Goal: Ask a question

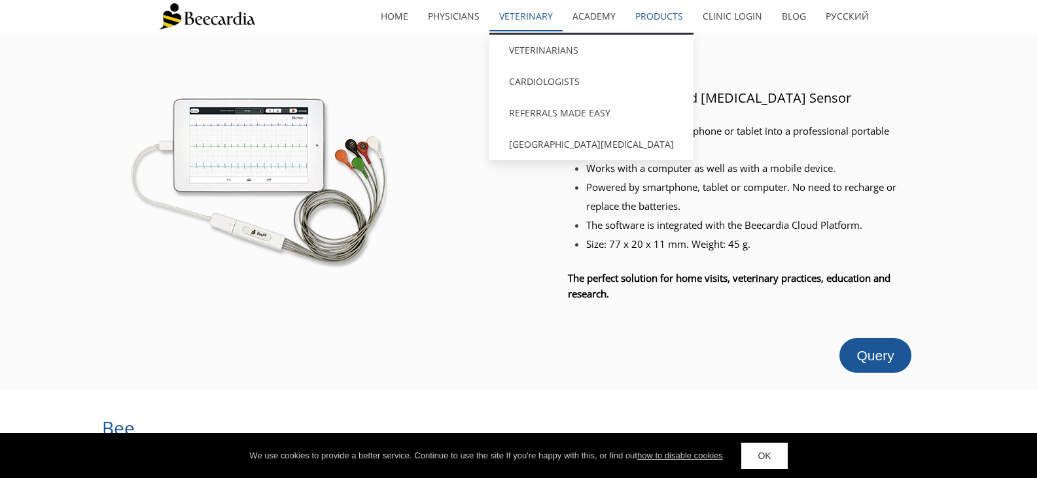
click at [527, 14] on link "Veterinary" at bounding box center [525, 16] width 73 height 30
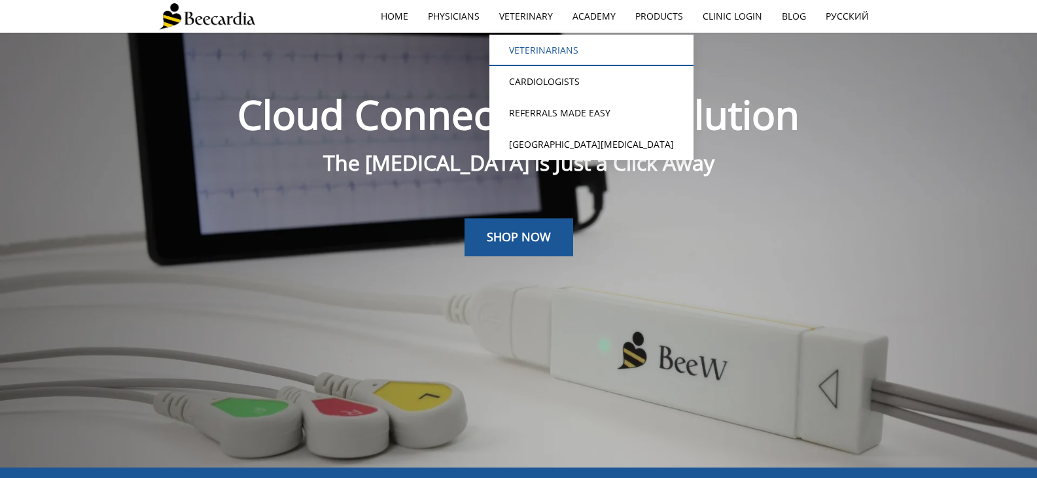
scroll to position [33, 0]
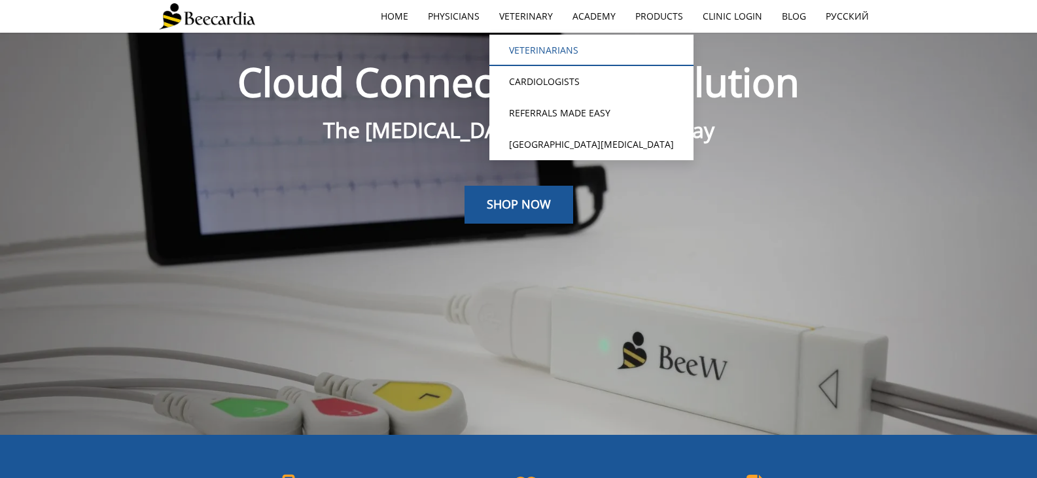
click at [544, 47] on link "Veterinarians" at bounding box center [591, 50] width 204 height 31
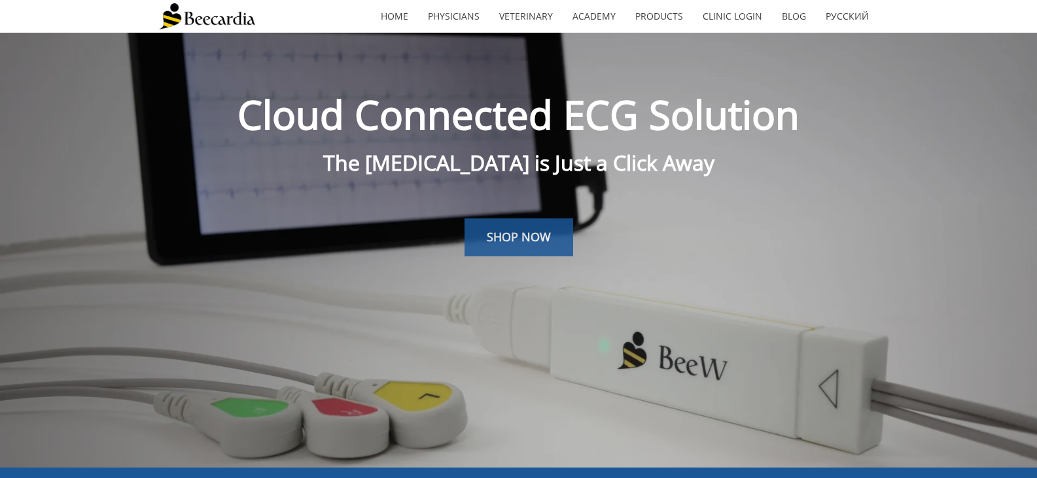
click at [510, 232] on span "SHOP NOW" at bounding box center [519, 237] width 64 height 16
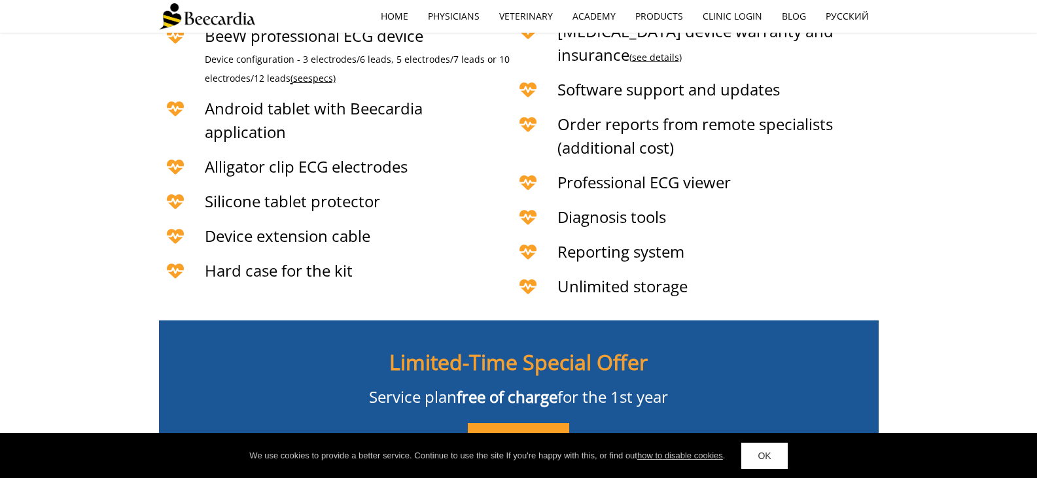
scroll to position [2800, 0]
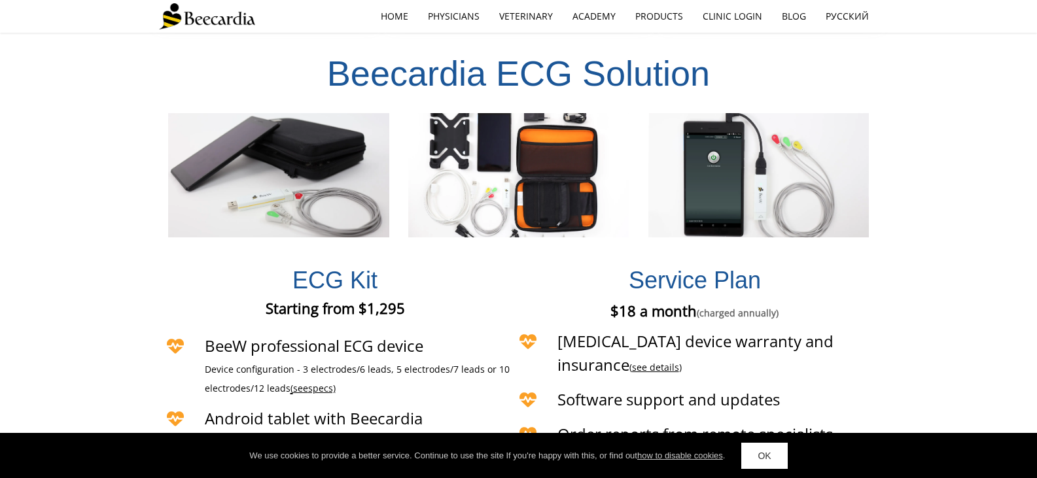
click at [353, 267] on span "ECG Kit" at bounding box center [334, 280] width 85 height 27
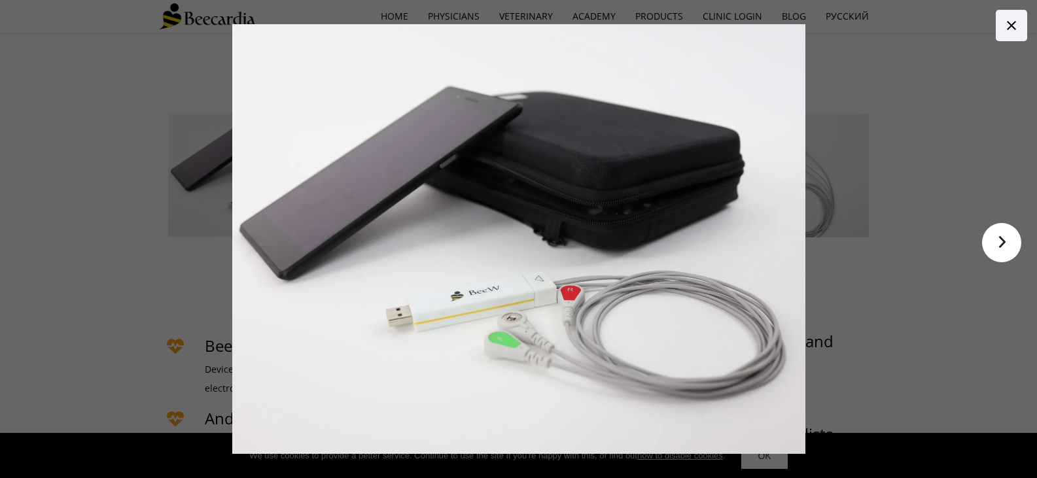
drag, startPoint x: 1010, startPoint y: 20, endPoint x: 1000, endPoint y: 67, distance: 48.0
click at [1010, 25] on icon at bounding box center [1012, 26] width 16 height 16
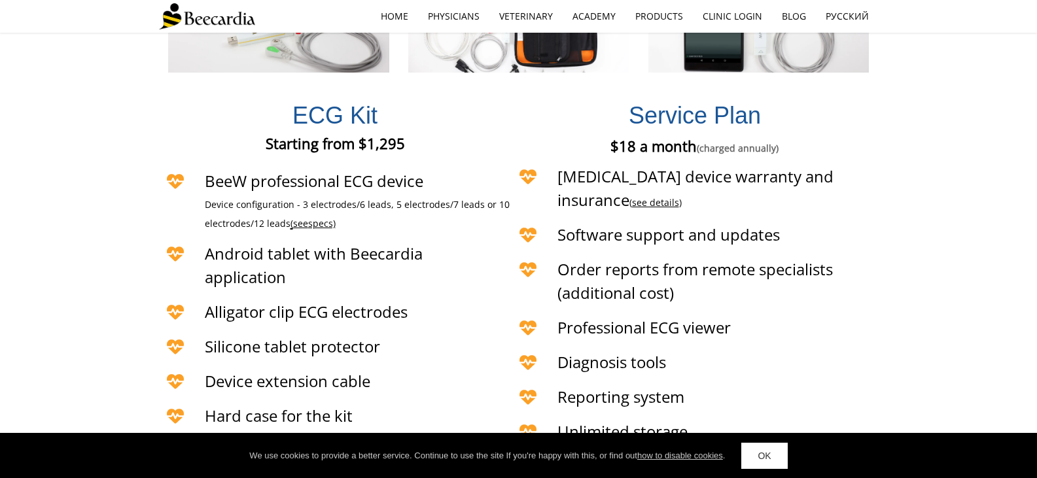
scroll to position [3250, 0]
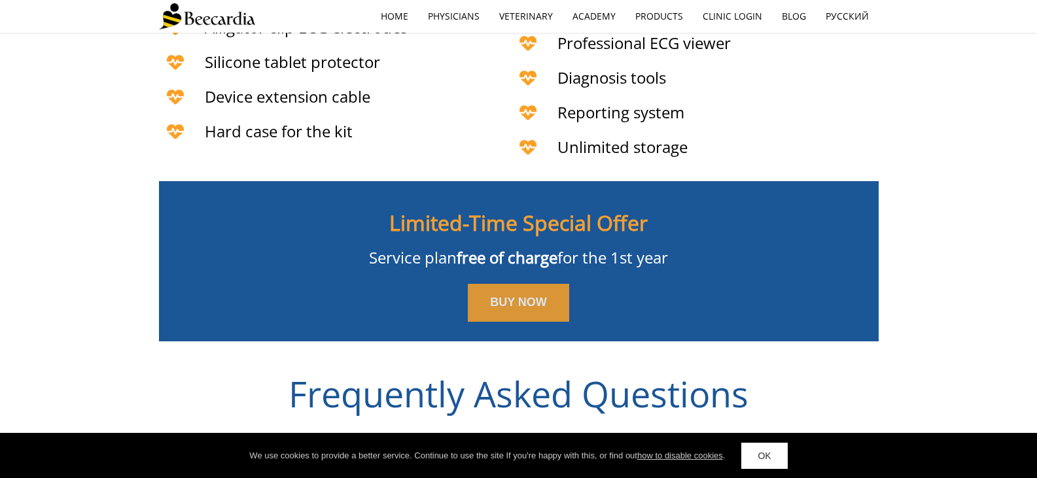
click at [531, 284] on link "BUY NOW" at bounding box center [518, 303] width 101 height 38
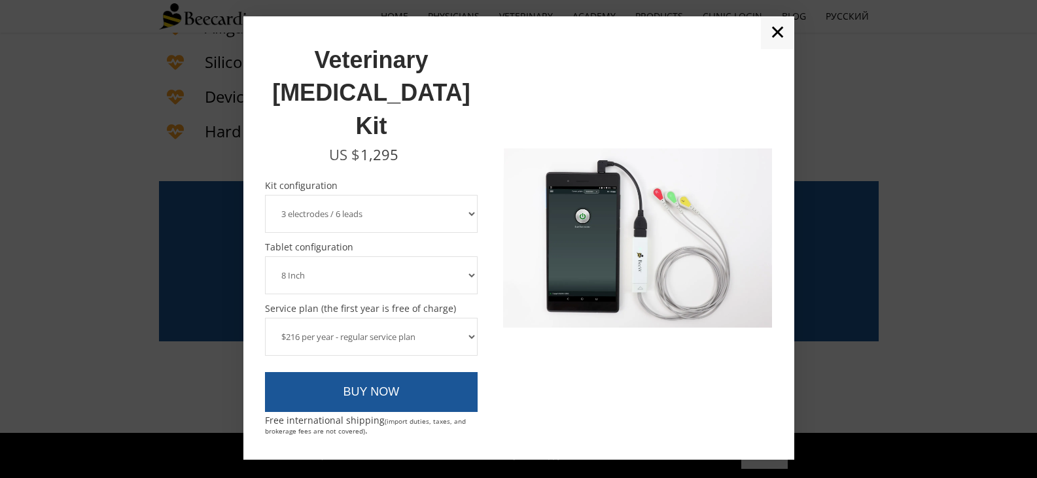
click at [777, 49] on link "✕" at bounding box center [777, 32] width 33 height 33
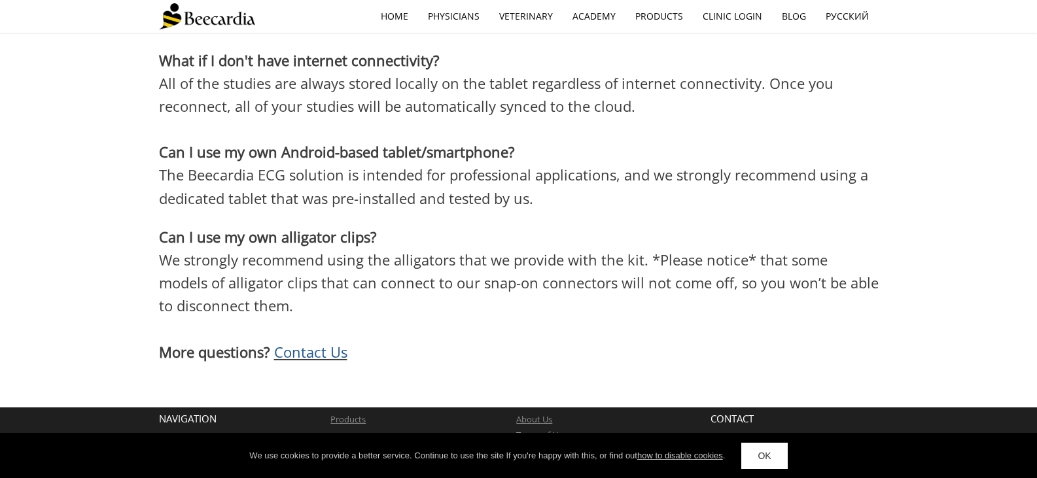
scroll to position [3918, 0]
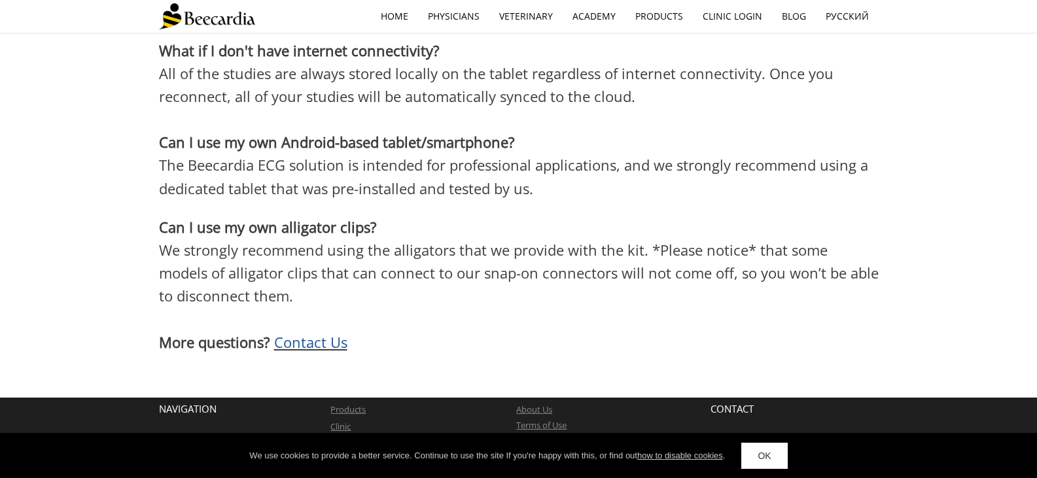
click at [546, 470] on link "Contact Us" at bounding box center [537, 476] width 43 height 12
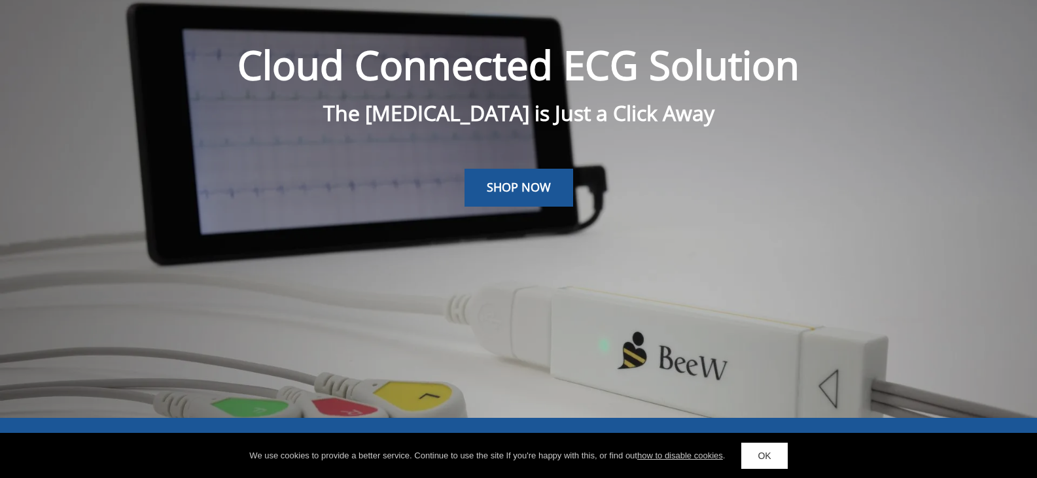
scroll to position [0, 0]
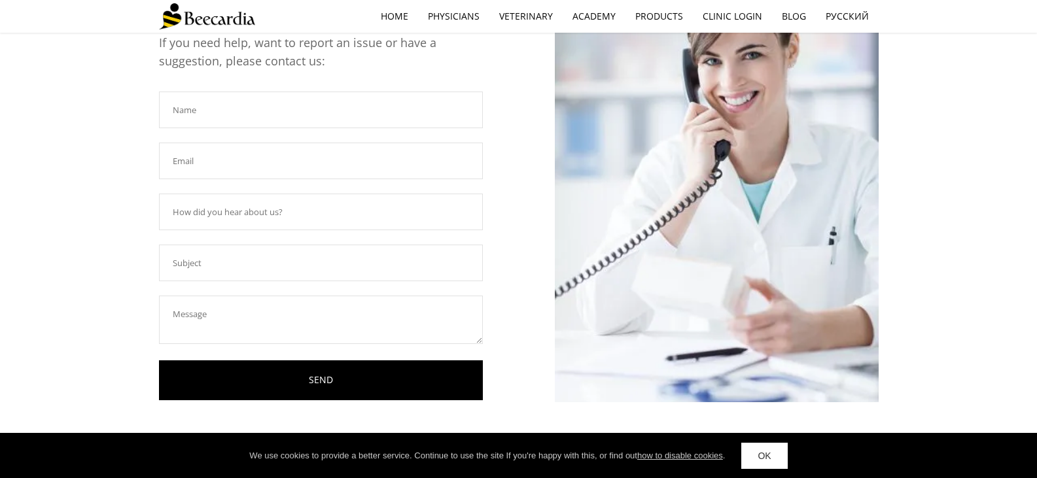
scroll to position [105, 0]
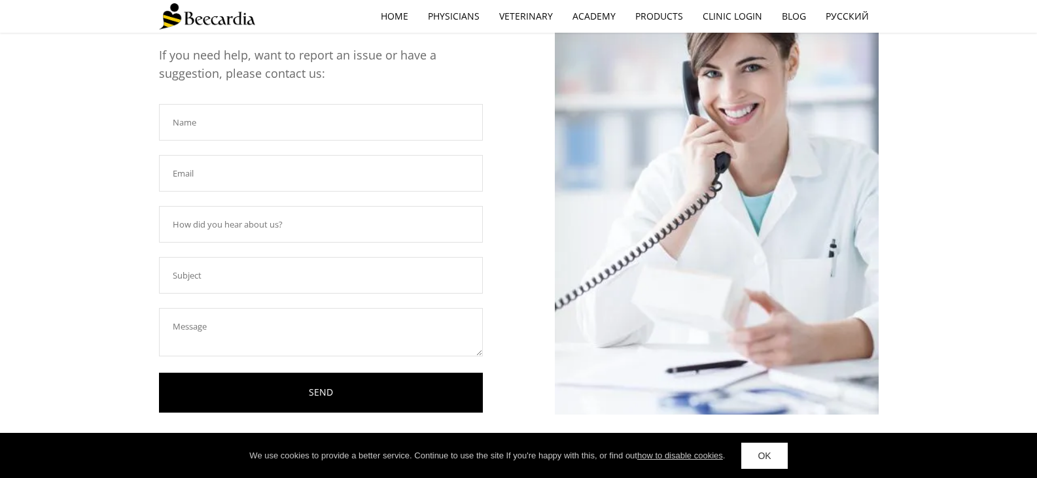
click at [272, 111] on input "text" at bounding box center [321, 122] width 324 height 37
drag, startPoint x: 258, startPoint y: 120, endPoint x: 105, endPoint y: 129, distance: 153.3
click at [105, 129] on div "Contact Us If you need help, want to report an issue or have a suggestion, plea…" at bounding box center [518, 203] width 1037 height 553
type input "Lisa Seabolt"
click at [194, 181] on input "text" at bounding box center [321, 173] width 324 height 37
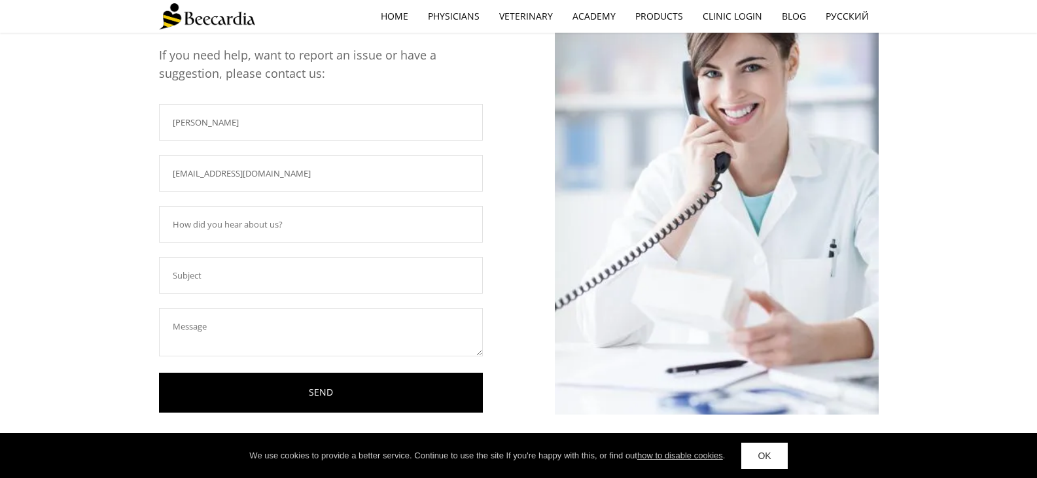
type input "frontdesk@greenvalleyah.com"
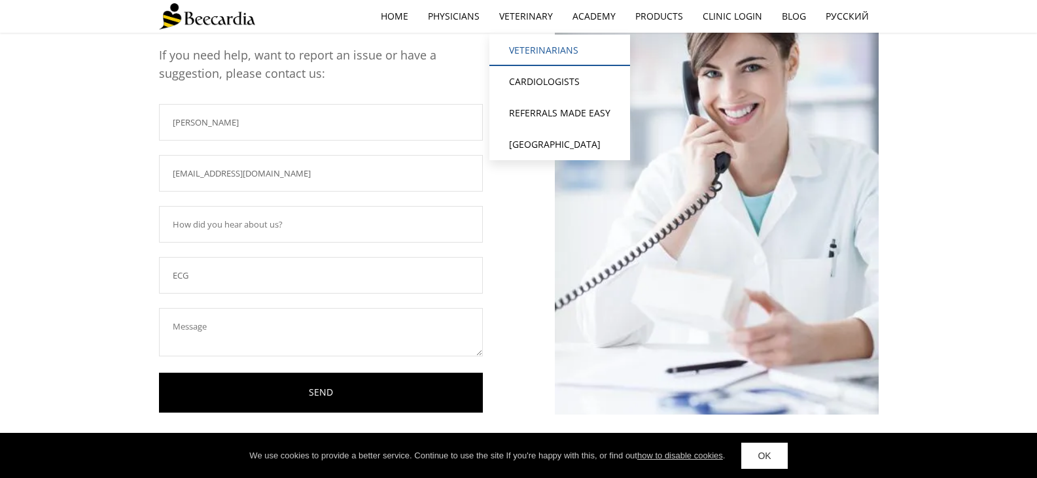
click at [533, 45] on link "Veterinarians" at bounding box center [559, 50] width 141 height 31
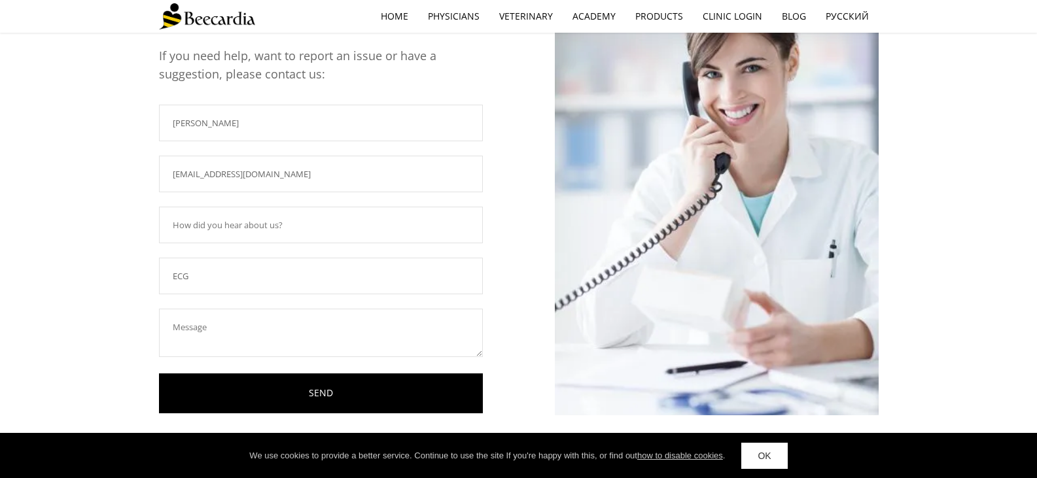
click at [226, 289] on input "ECG" at bounding box center [321, 276] width 324 height 37
type input "ECG Kit"
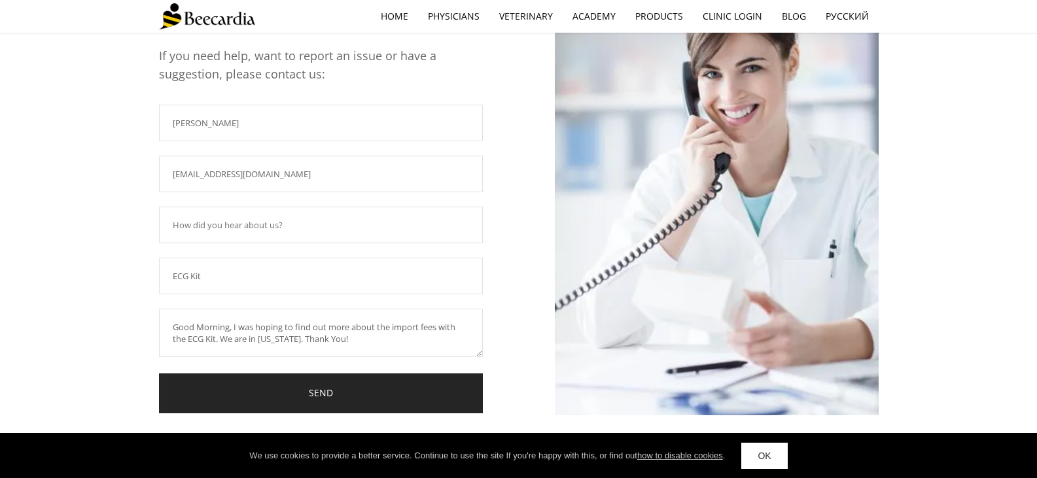
type textarea "Good Morning, I was hoping to find out more about the import fees with the ECG …"
click at [307, 395] on link "SEND" at bounding box center [321, 394] width 324 height 40
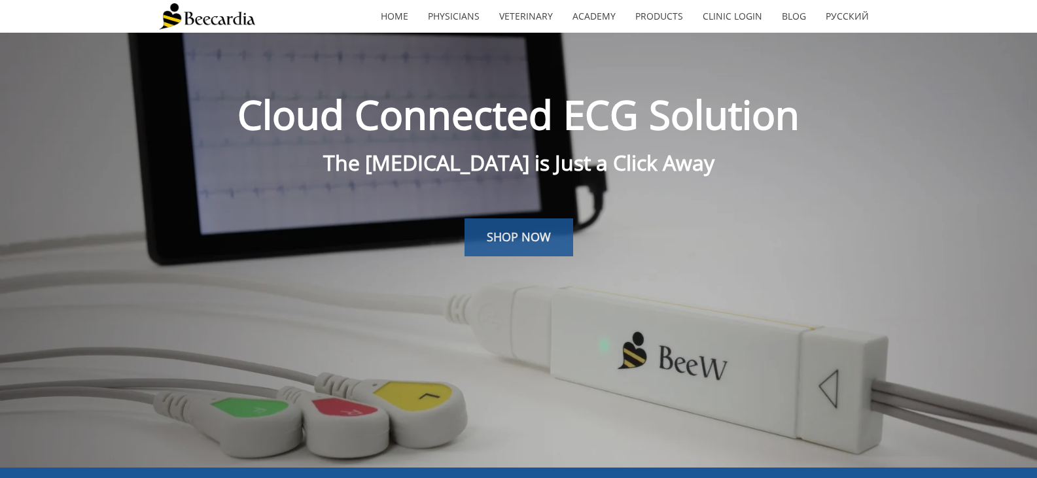
click at [540, 241] on span "SHOP NOW" at bounding box center [519, 237] width 64 height 16
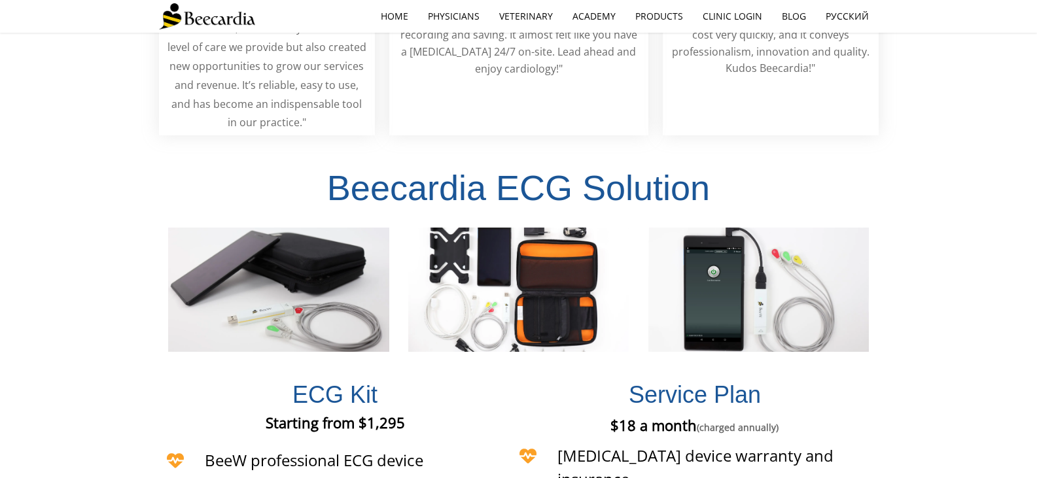
scroll to position [2731, 0]
